Goal: Transaction & Acquisition: Purchase product/service

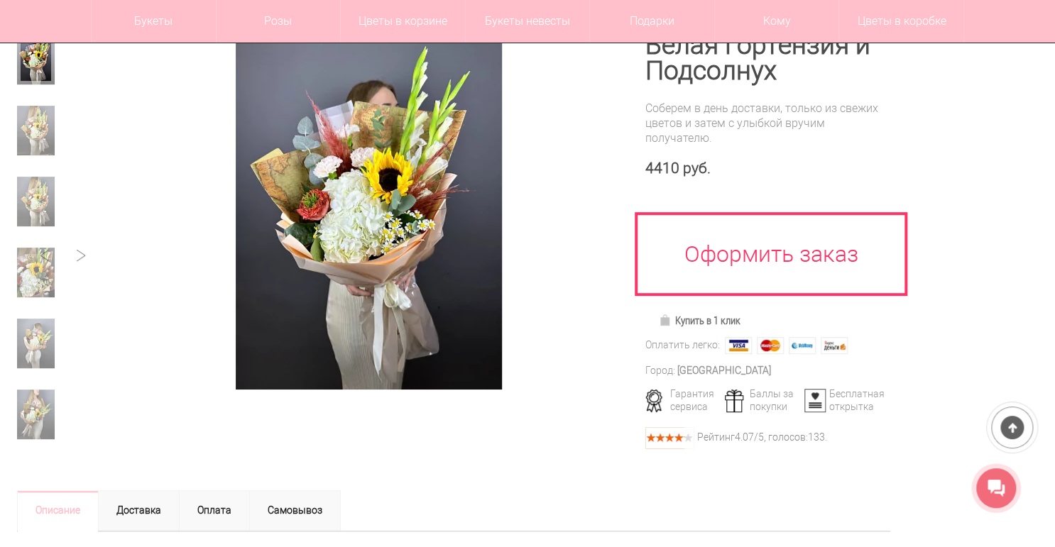
scroll to position [170, 0]
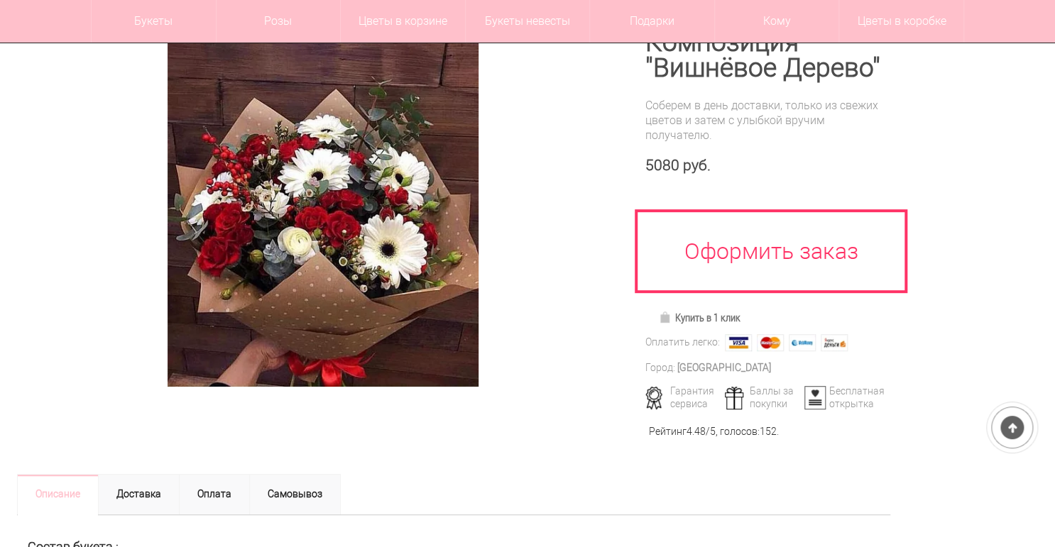
scroll to position [170, 0]
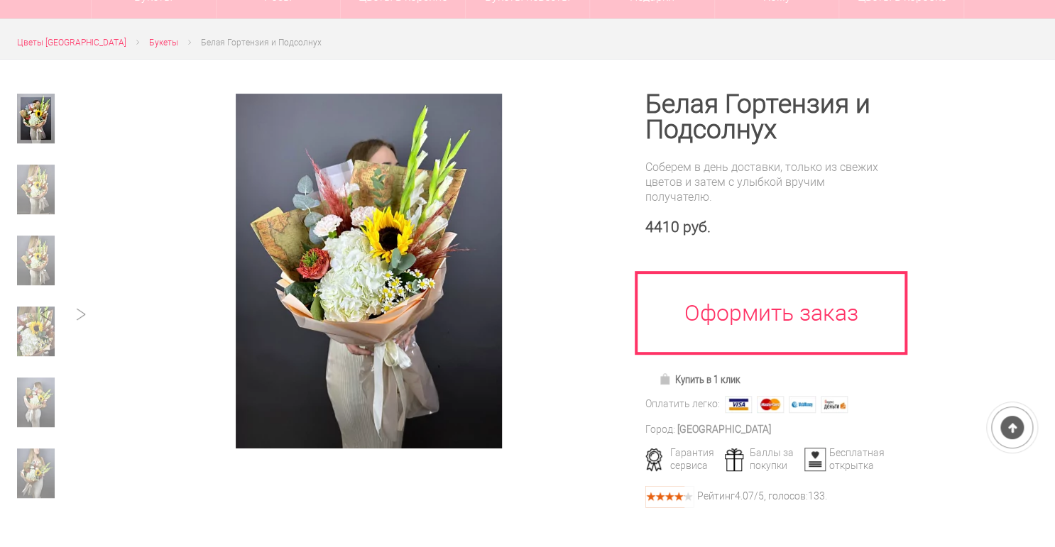
scroll to position [170, 0]
